Goal: Information Seeking & Learning: Learn about a topic

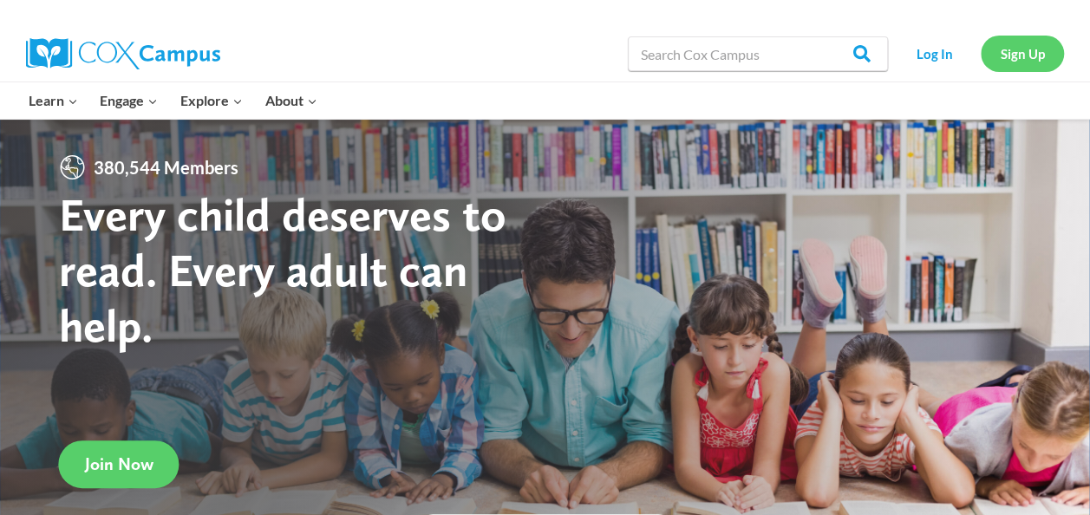
click at [1011, 55] on link "Sign Up" at bounding box center [1021, 54] width 83 height 36
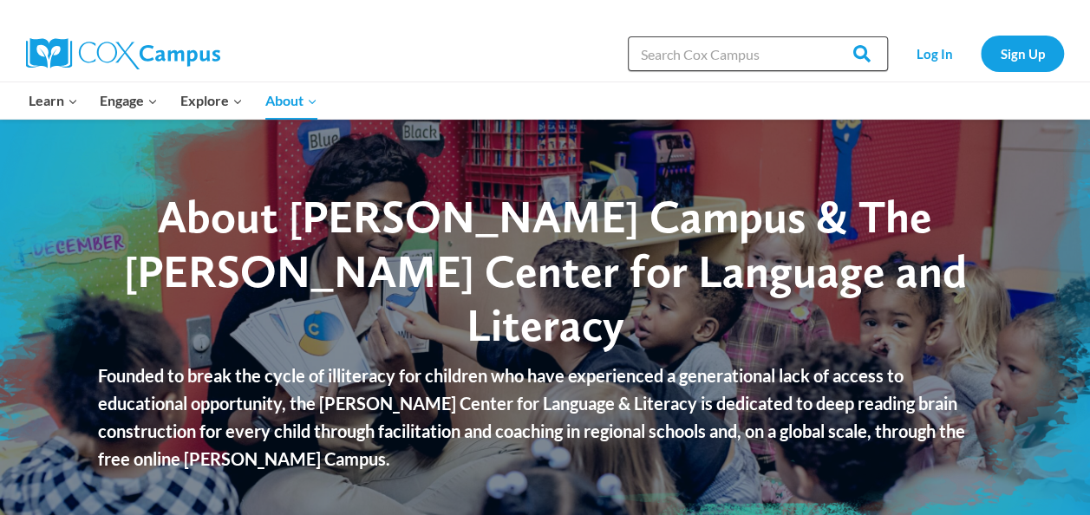
click at [741, 60] on input "Search in [URL][DOMAIN_NAME]" at bounding box center [758, 53] width 260 height 35
type input "M"
type input "meaningful convrsations"
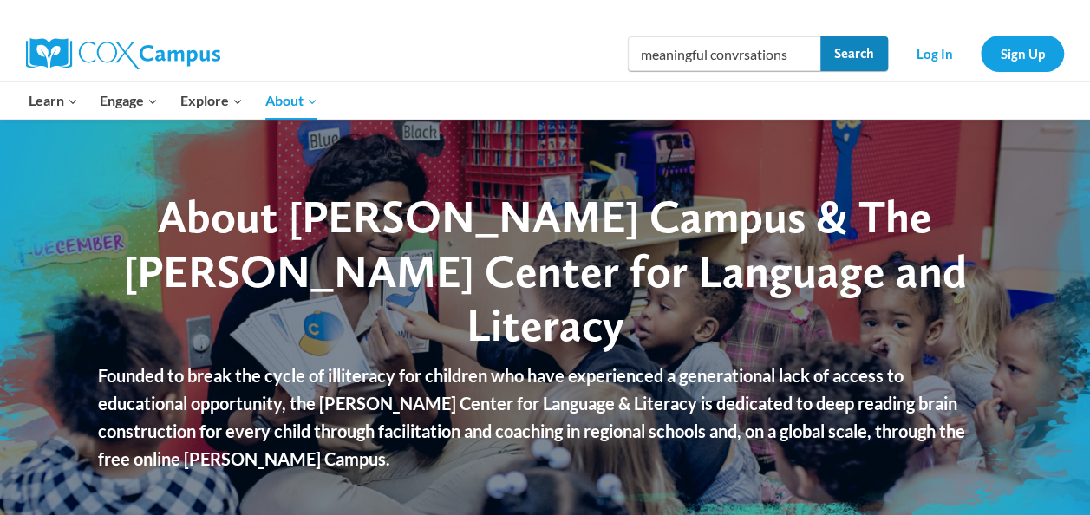
click at [867, 61] on input "Search" at bounding box center [854, 53] width 68 height 35
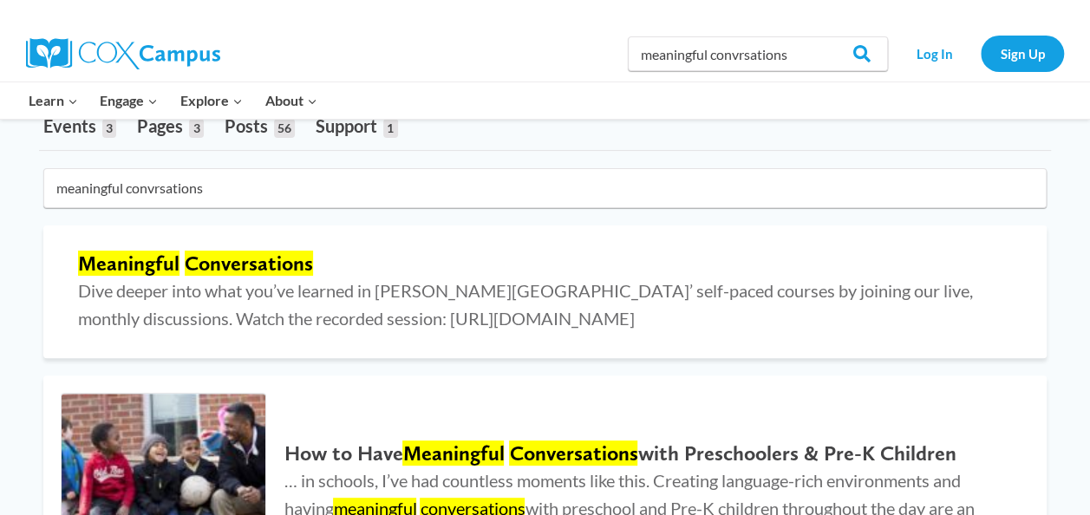
scroll to position [81, 0]
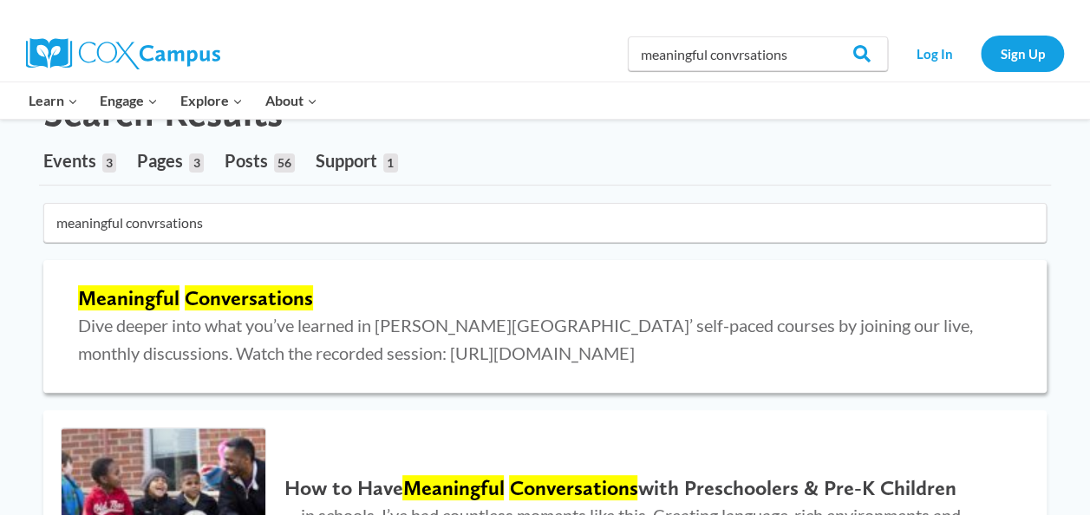
click at [401, 354] on span "Dive deeper into what you’ve learned in Cox Campus’ self-paced courses by joini…" at bounding box center [525, 339] width 895 height 49
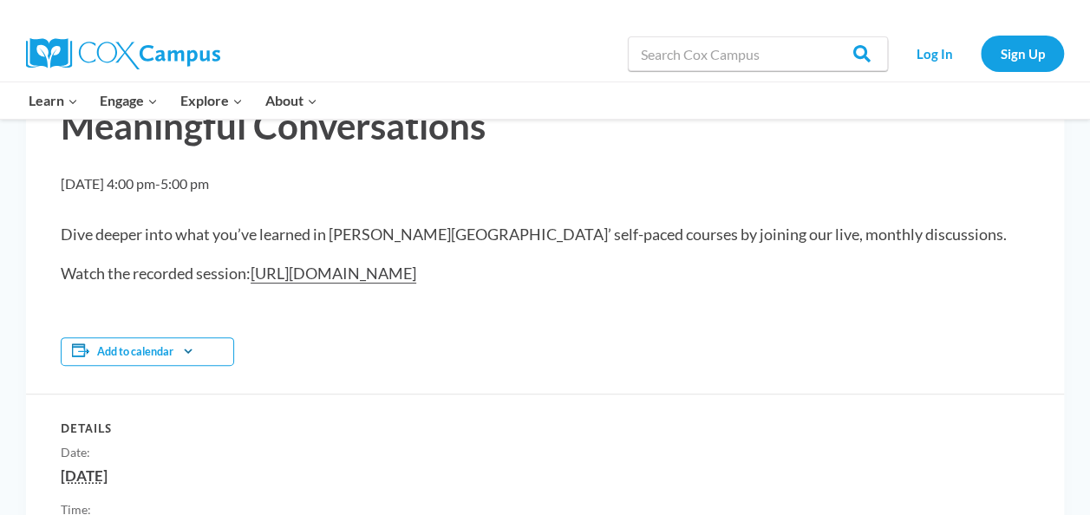
scroll to position [161, 0]
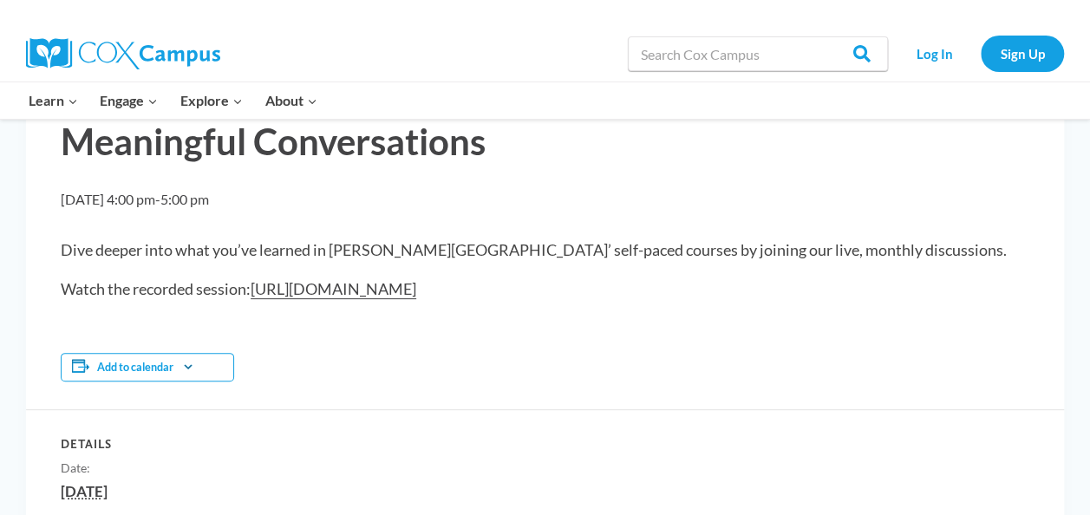
click at [416, 290] on link "https://youtu.be/Tcmyk1PoSH4" at bounding box center [334, 289] width 166 height 20
